Goal: Navigation & Orientation: Find specific page/section

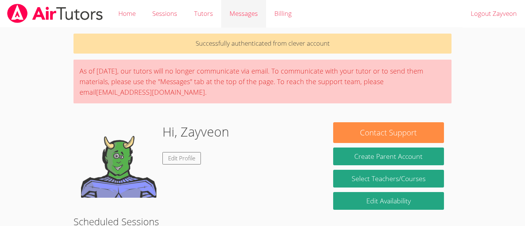
click at [240, 10] on span "Messages" at bounding box center [244, 13] width 28 height 9
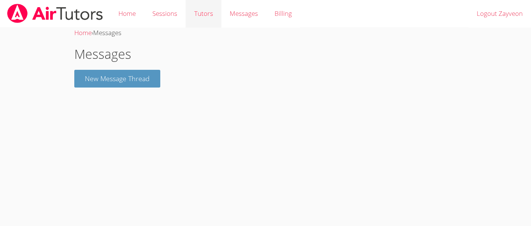
click at [204, 17] on link "Tutors" at bounding box center [202, 14] width 35 height 28
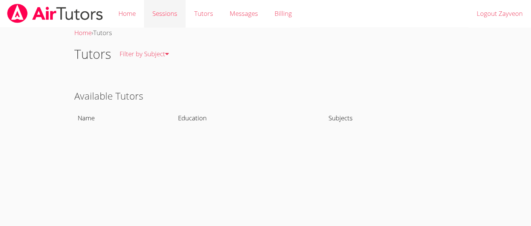
click at [172, 14] on link "Sessions" at bounding box center [164, 14] width 41 height 28
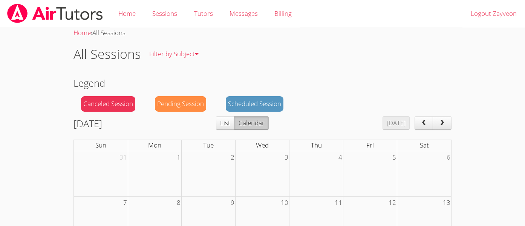
scroll to position [92, 0]
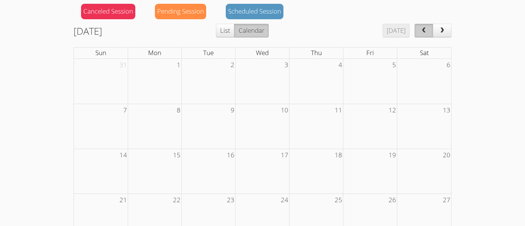
click at [427, 30] on span "prev" at bounding box center [424, 31] width 8 height 6
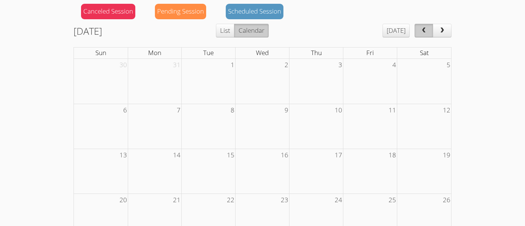
click at [427, 30] on span "prev" at bounding box center [424, 31] width 8 height 6
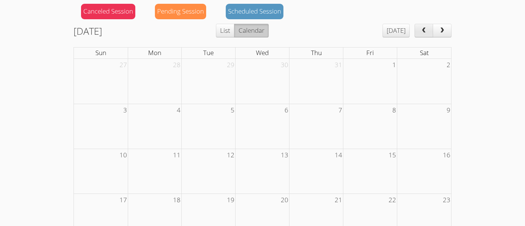
click at [427, 30] on span "prev" at bounding box center [424, 31] width 8 height 6
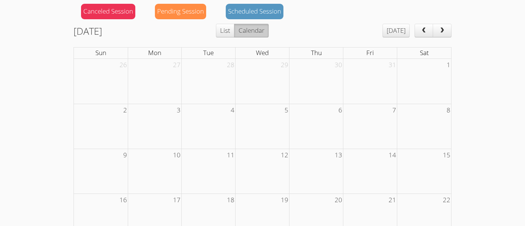
scroll to position [0, 0]
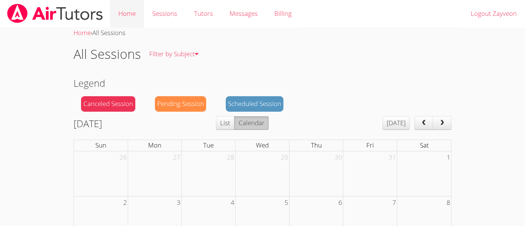
click at [129, 15] on link "Home" at bounding box center [127, 14] width 34 height 28
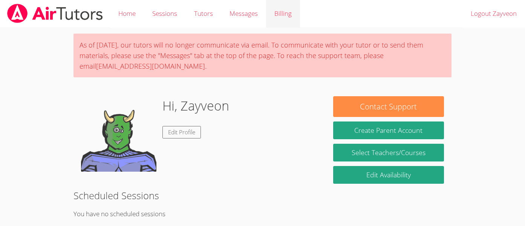
click at [279, 15] on link "Billing" at bounding box center [283, 14] width 34 height 28
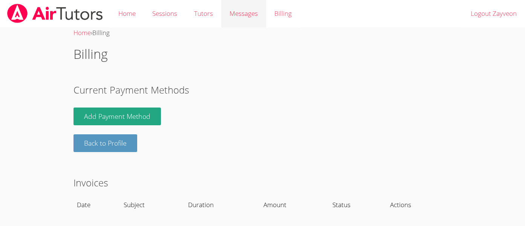
click at [254, 14] on span "Messages" at bounding box center [244, 13] width 28 height 9
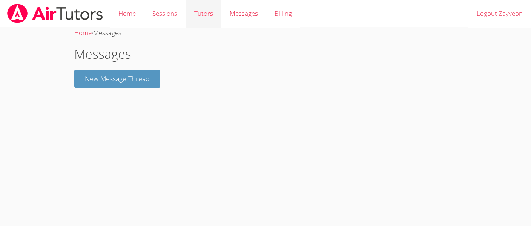
click at [204, 10] on link "Tutors" at bounding box center [202, 14] width 35 height 28
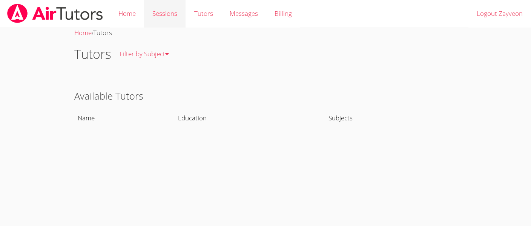
click at [169, 11] on link "Sessions" at bounding box center [164, 14] width 41 height 28
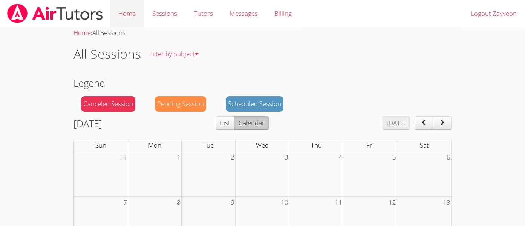
click at [120, 20] on link "Home" at bounding box center [127, 14] width 34 height 28
